Goal: Navigation & Orientation: Find specific page/section

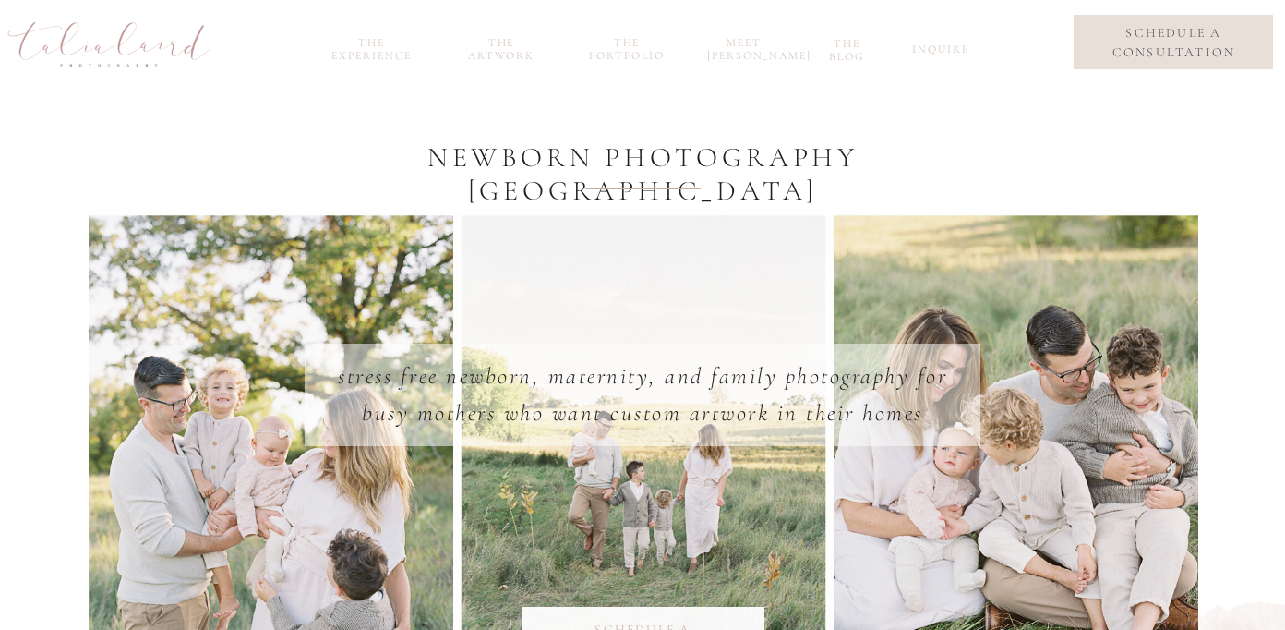
click at [628, 53] on nav "the portfolio" at bounding box center [626, 46] width 89 height 21
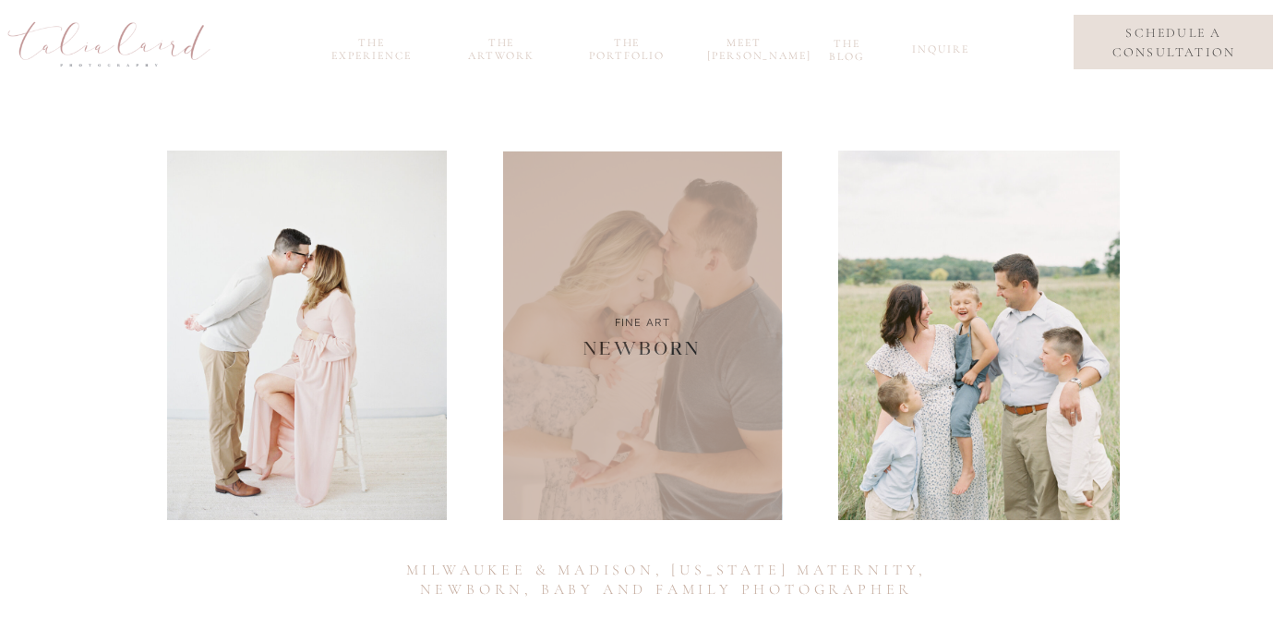
scroll to position [162, 0]
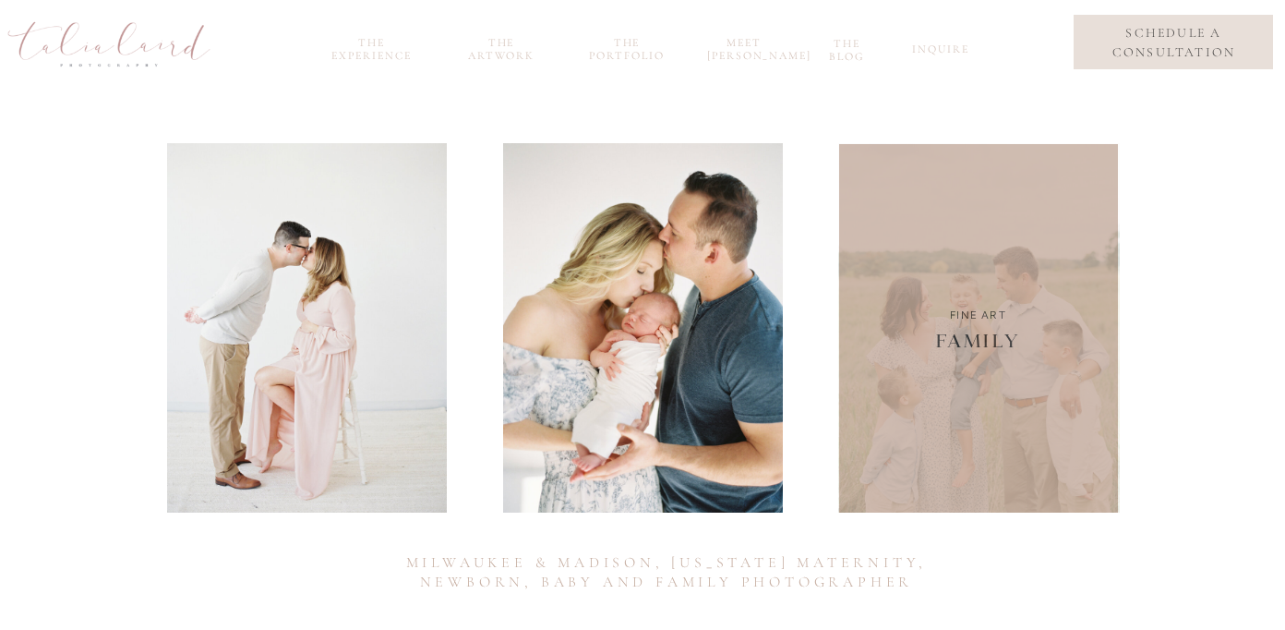
click at [998, 394] on div at bounding box center [979, 327] width 282 height 369
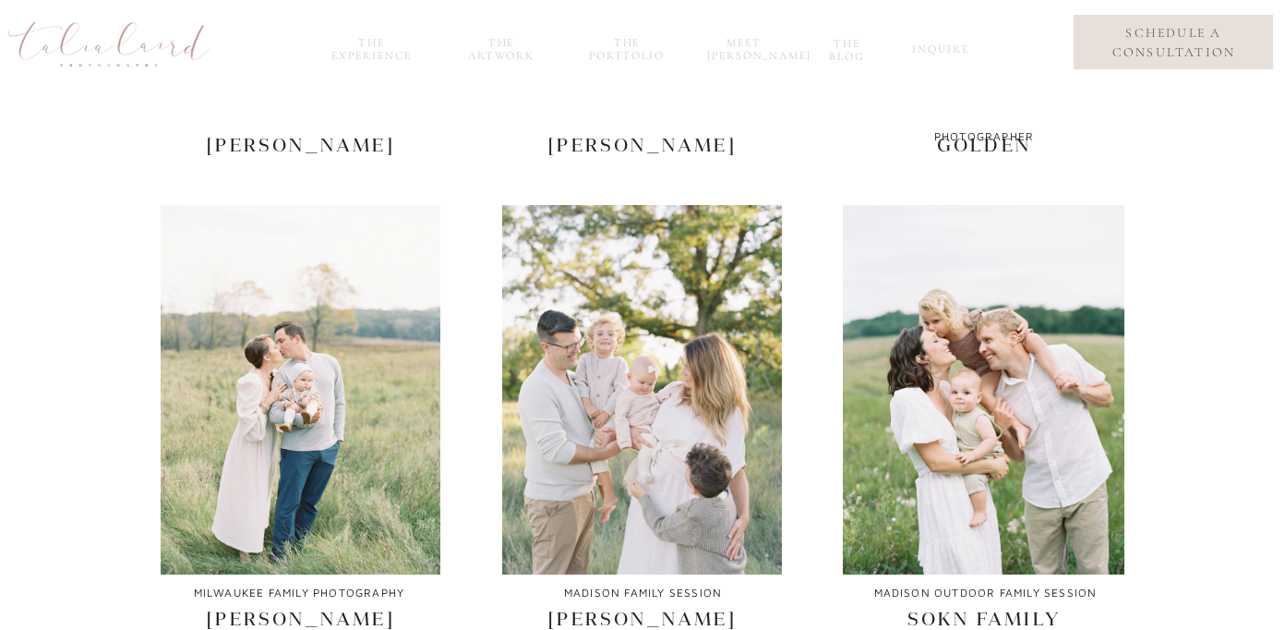
scroll to position [644, 0]
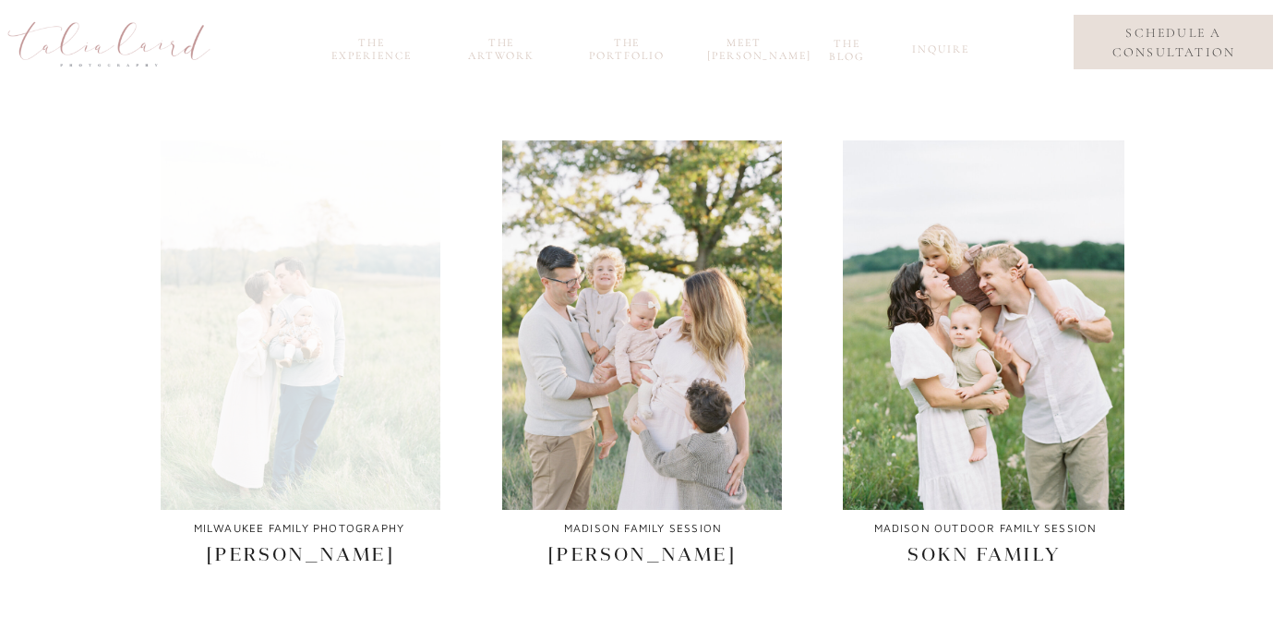
click at [378, 414] on div at bounding box center [301, 324] width 280 height 369
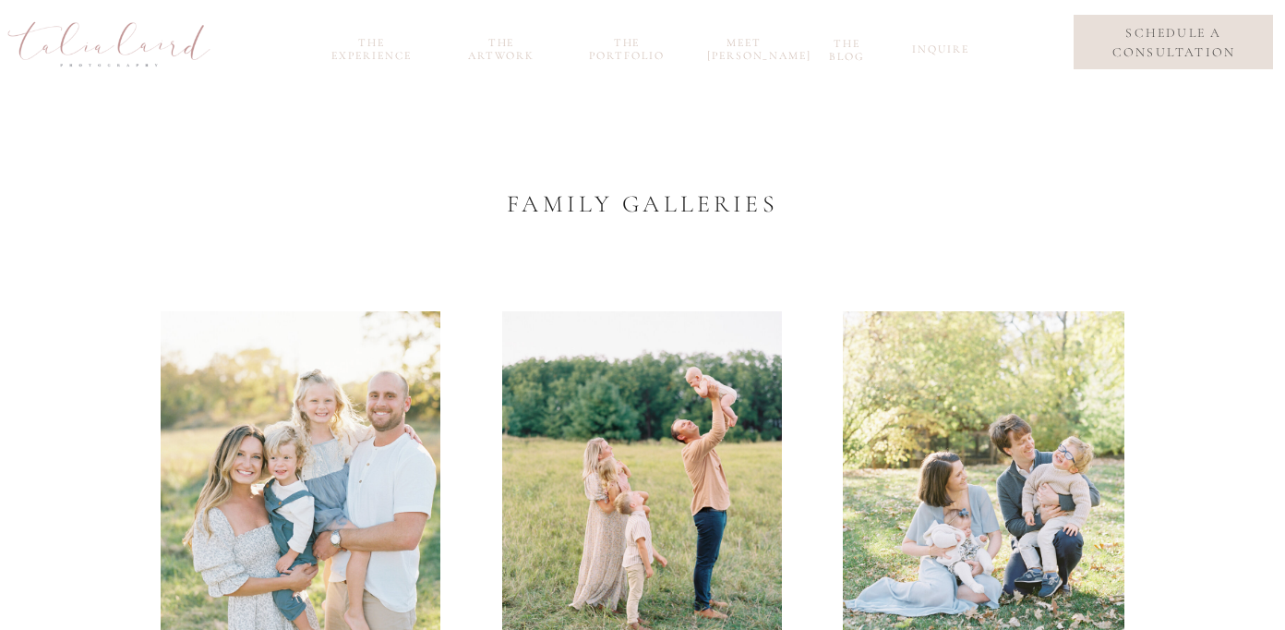
click at [939, 51] on nav "inquire" at bounding box center [938, 52] width 52 height 21
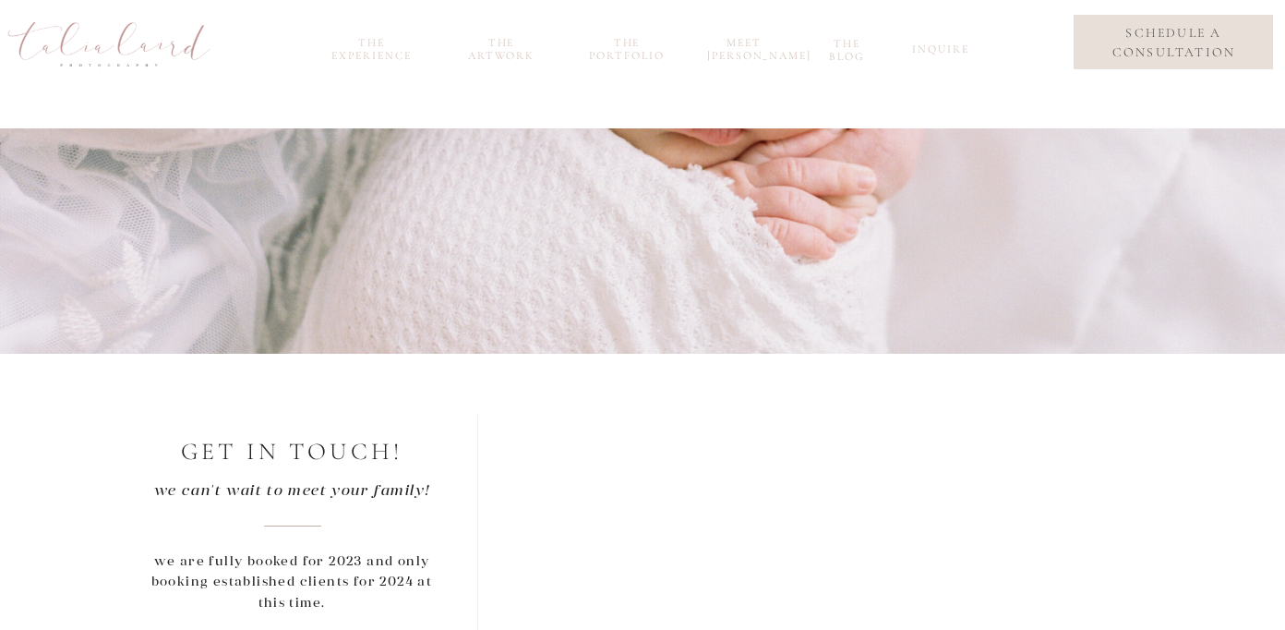
scroll to position [279, 0]
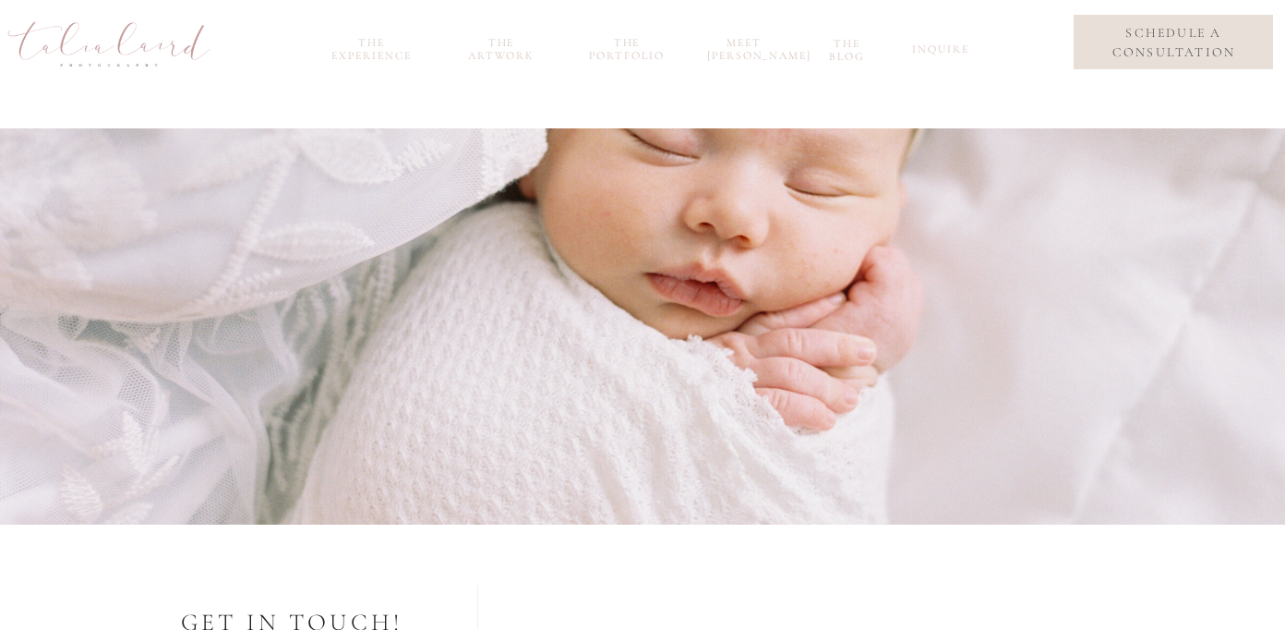
click at [507, 54] on nav "the Artwork" at bounding box center [501, 46] width 89 height 21
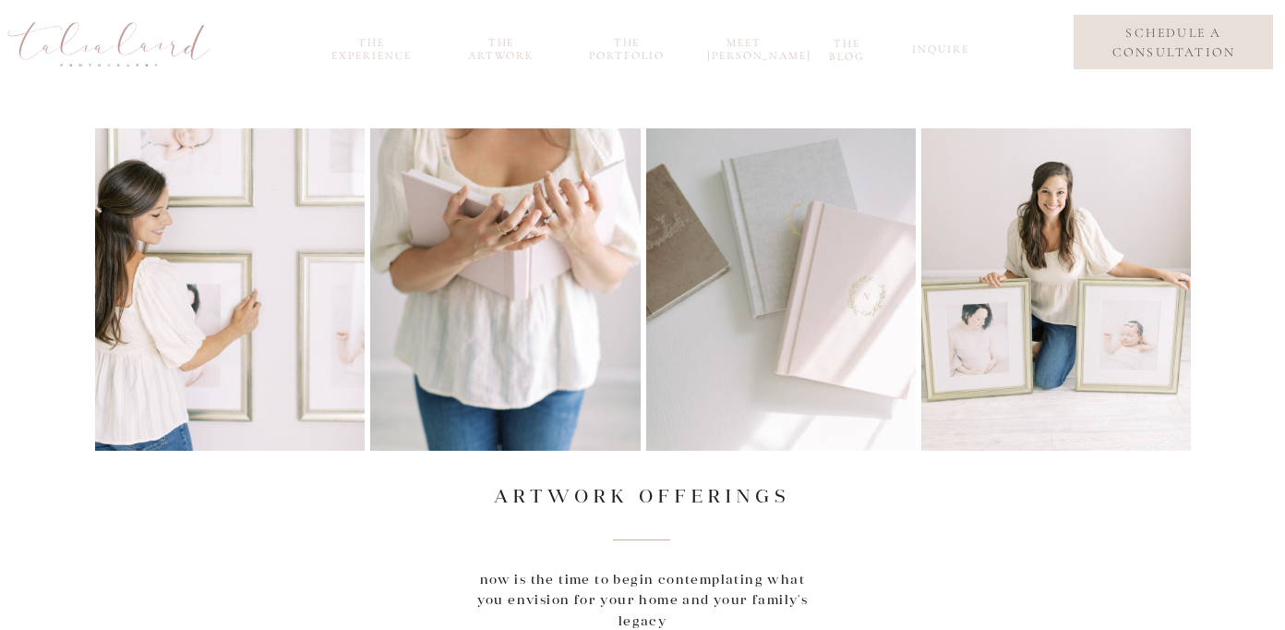
scroll to position [39, 0]
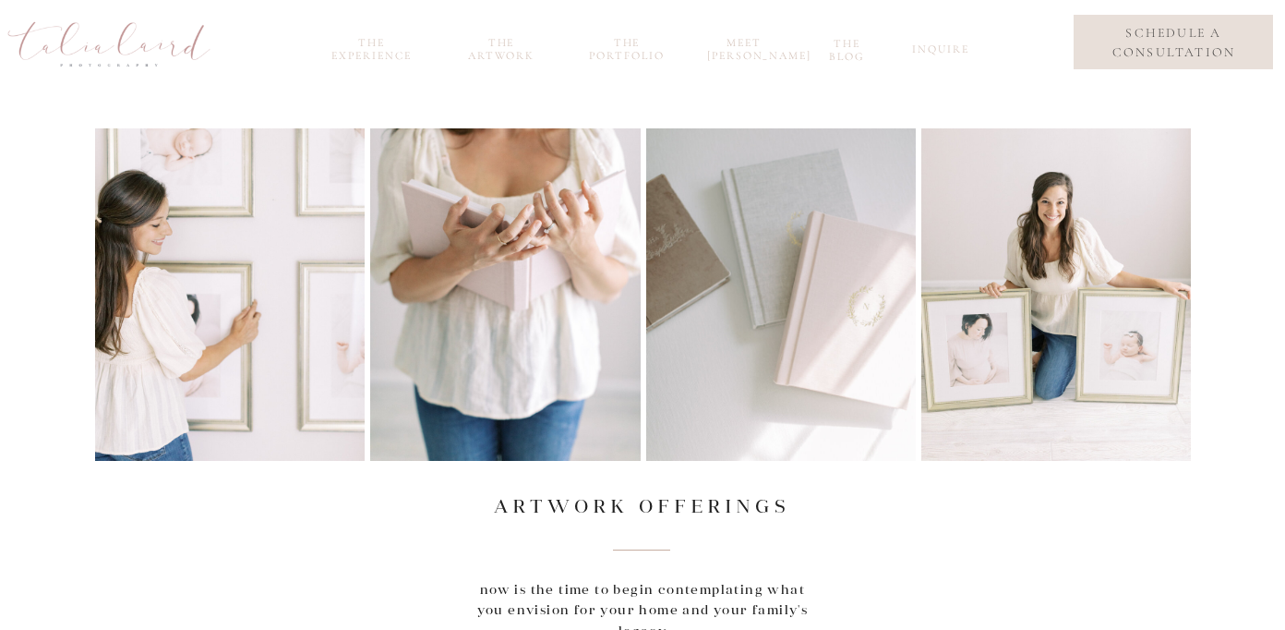
click at [625, 56] on nav "the portfolio" at bounding box center [626, 46] width 89 height 21
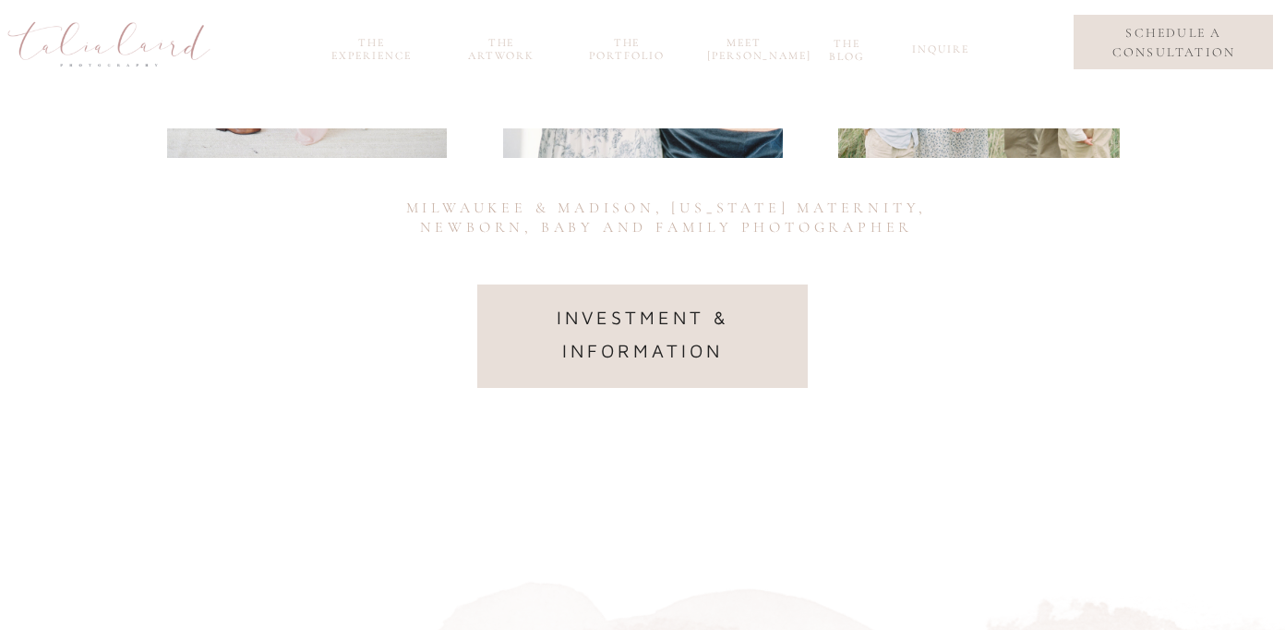
scroll to position [518, 0]
click at [675, 340] on nav "investment & information" at bounding box center [642, 333] width 277 height 67
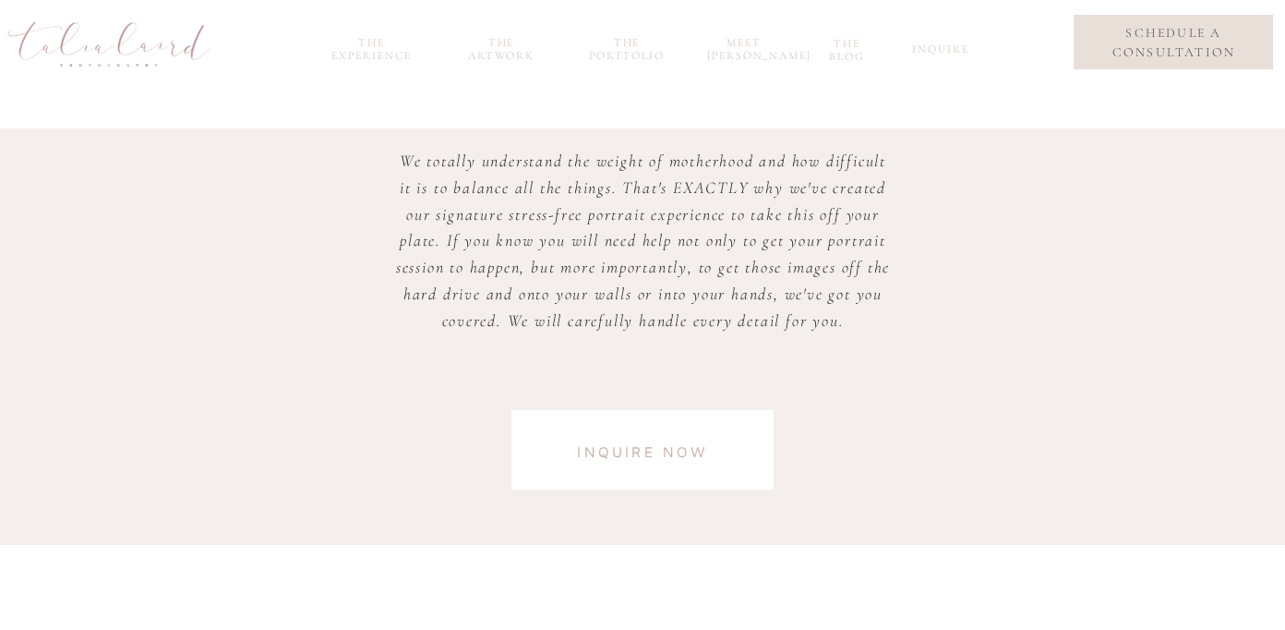
scroll to position [4833, 0]
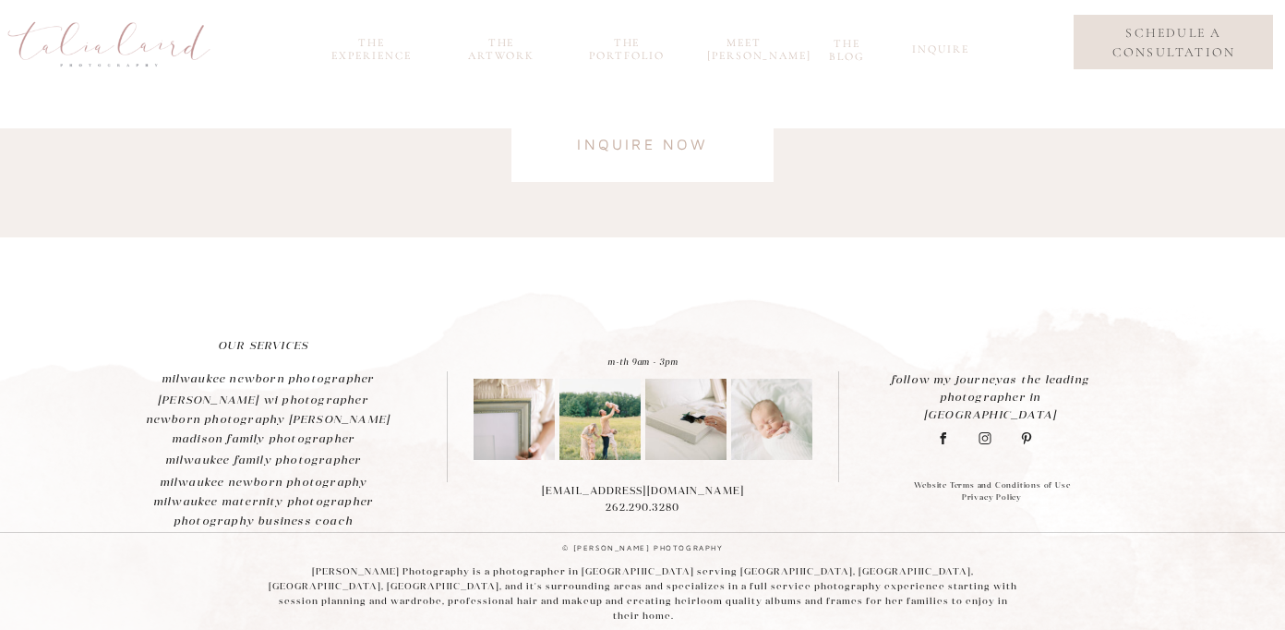
click at [303, 462] on h2 "milwaukee family photographer" at bounding box center [263, 459] width 325 height 19
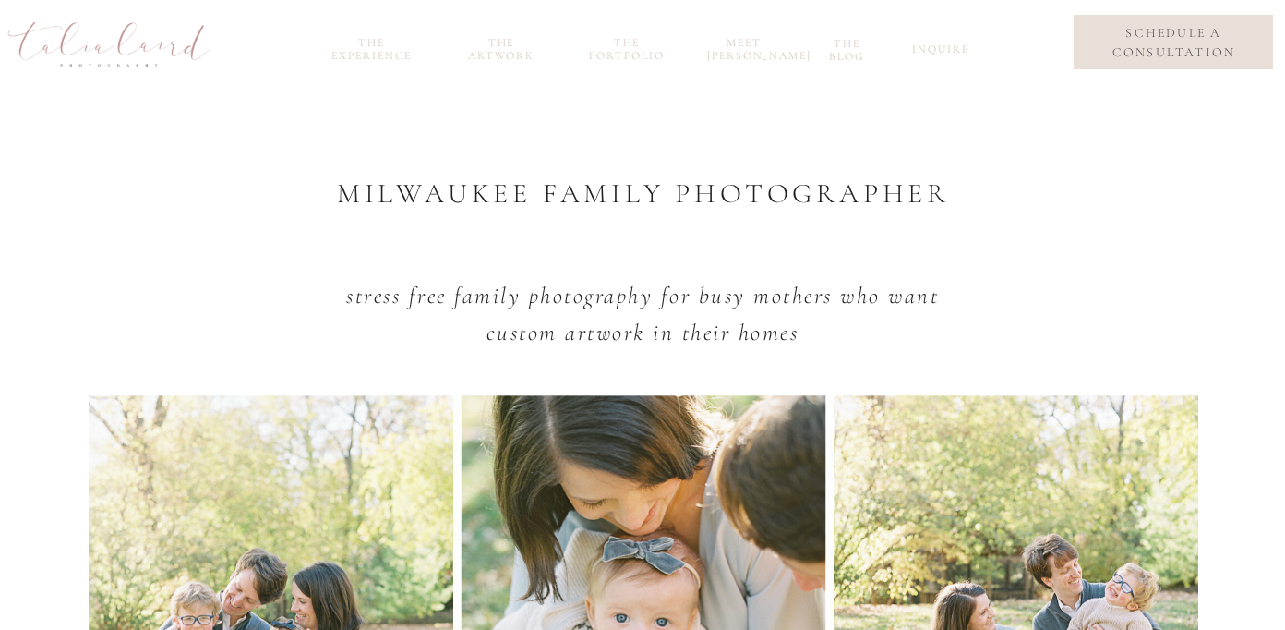
click at [928, 52] on nav "inquire" at bounding box center [938, 52] width 52 height 21
